Goal: Transaction & Acquisition: Subscribe to service/newsletter

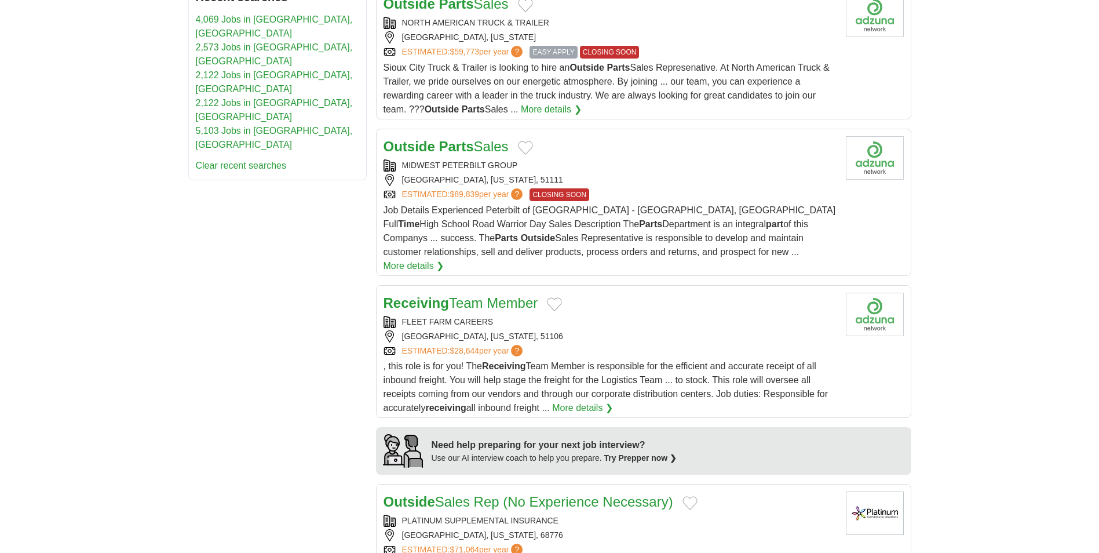
scroll to position [811, 0]
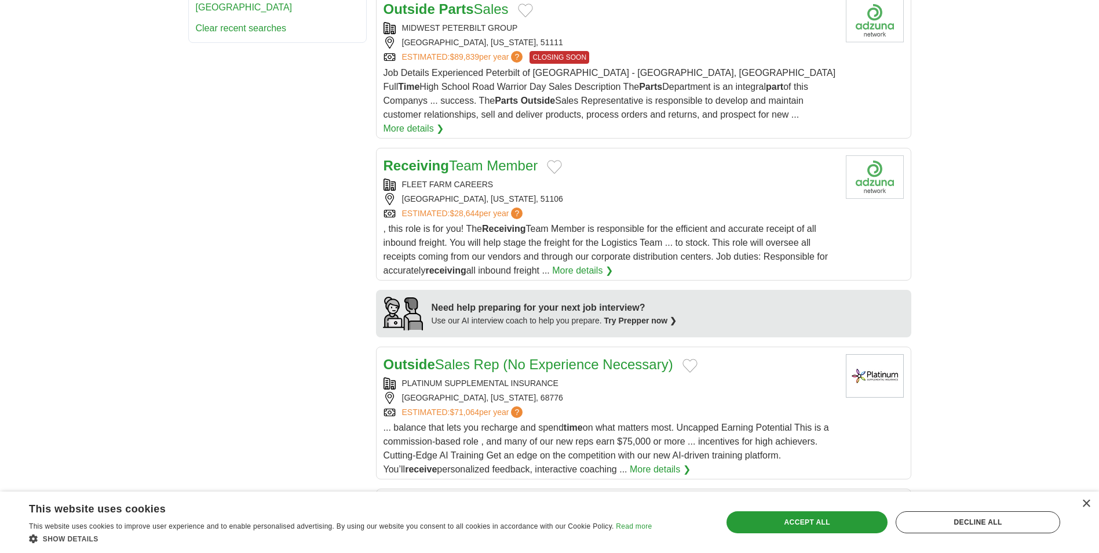
click at [468, 158] on link "Receiving Team Member" at bounding box center [460, 166] width 155 height 16
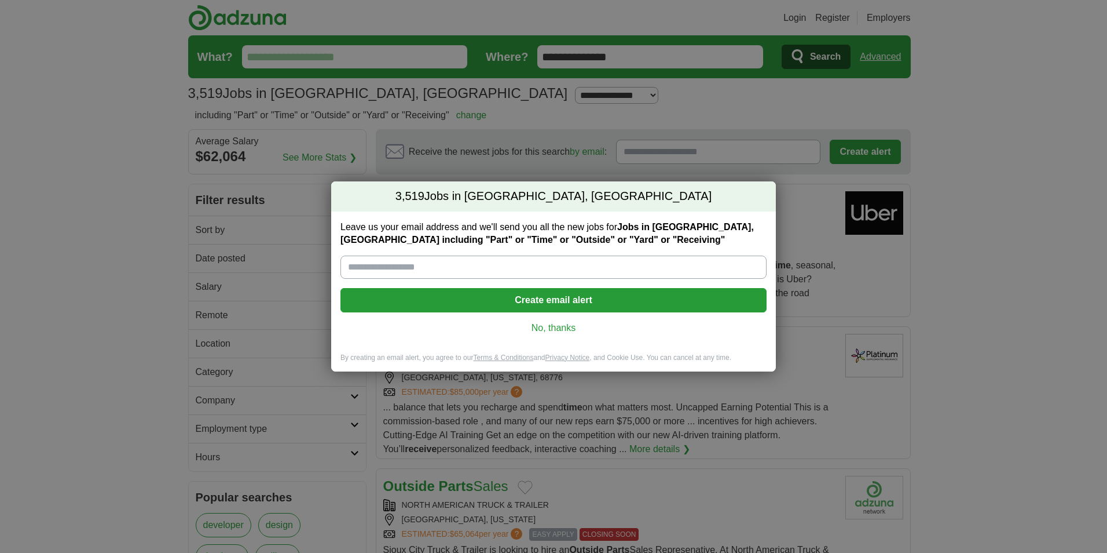
click at [531, 303] on button "Create email alert" at bounding box center [554, 300] width 426 height 24
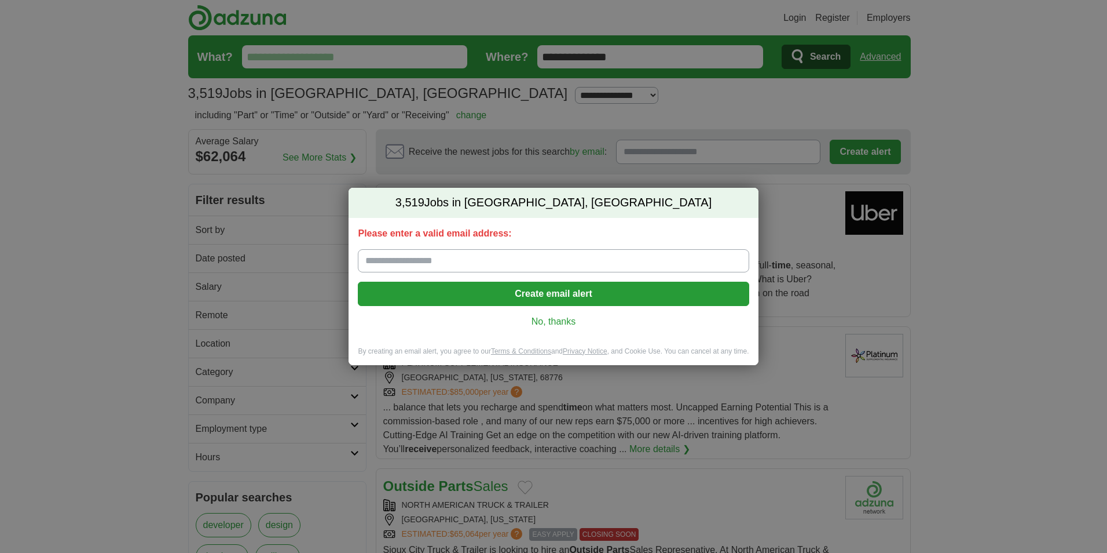
click at [401, 265] on input "Please enter a valid email address:" at bounding box center [553, 260] width 391 height 23
type input "**********"
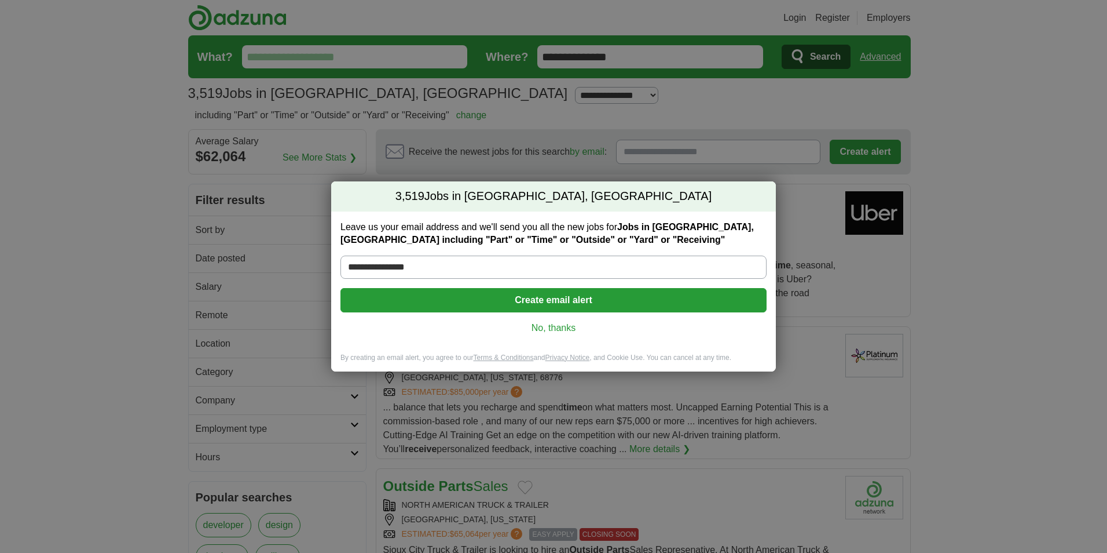
click at [440, 295] on button "Create email alert" at bounding box center [554, 300] width 426 height 24
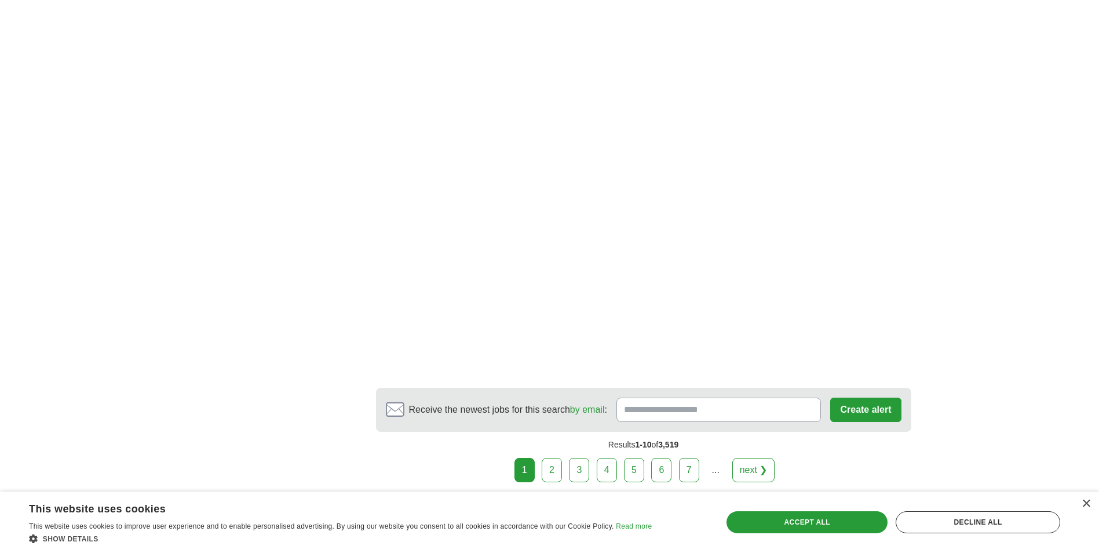
scroll to position [2027, 0]
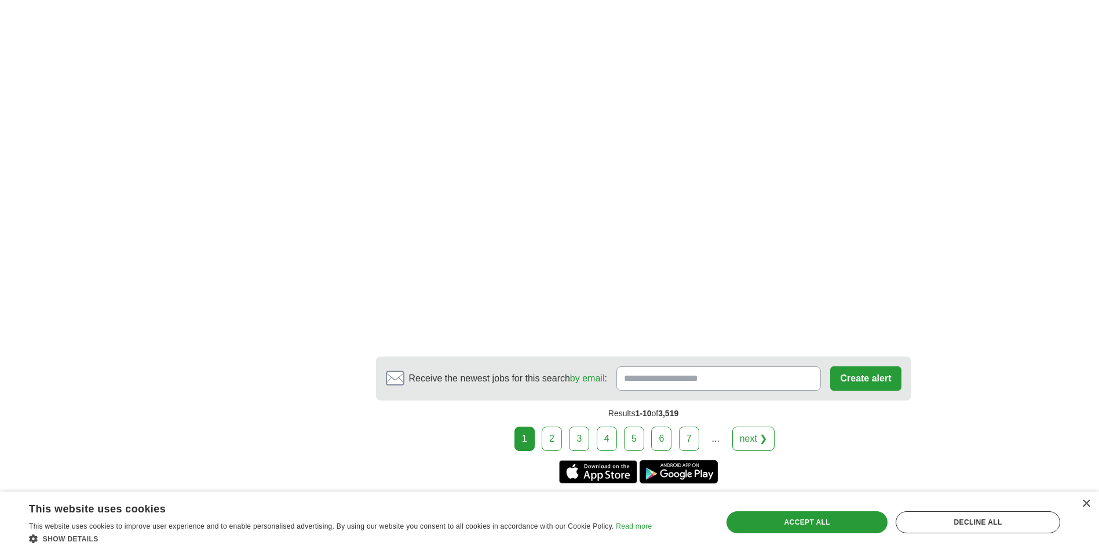
click at [553, 427] on link "2" at bounding box center [552, 438] width 20 height 24
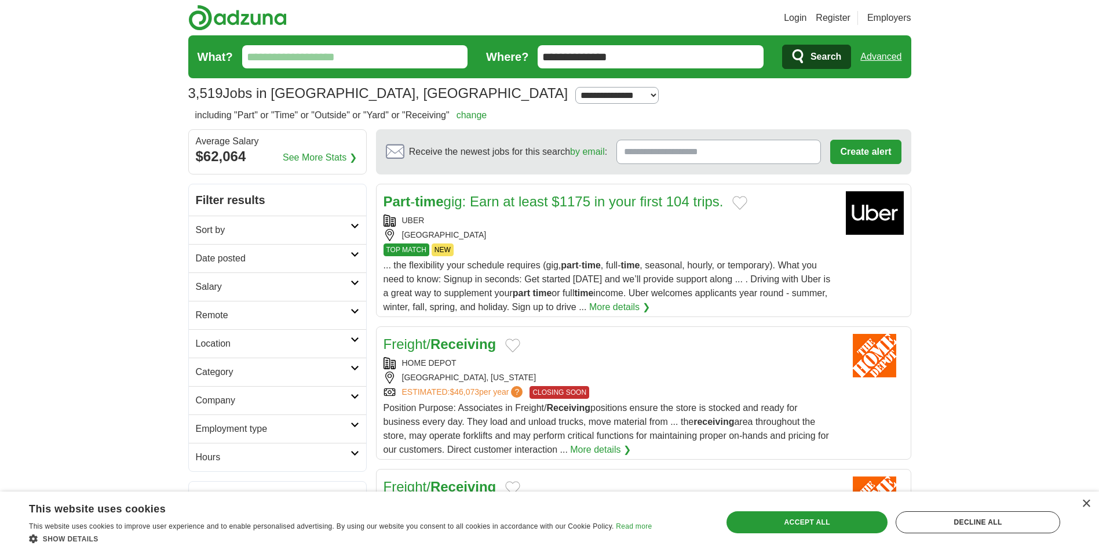
click at [590, 451] on link "More details ❯" at bounding box center [600, 449] width 61 height 14
